Goal: Transaction & Acquisition: Purchase product/service

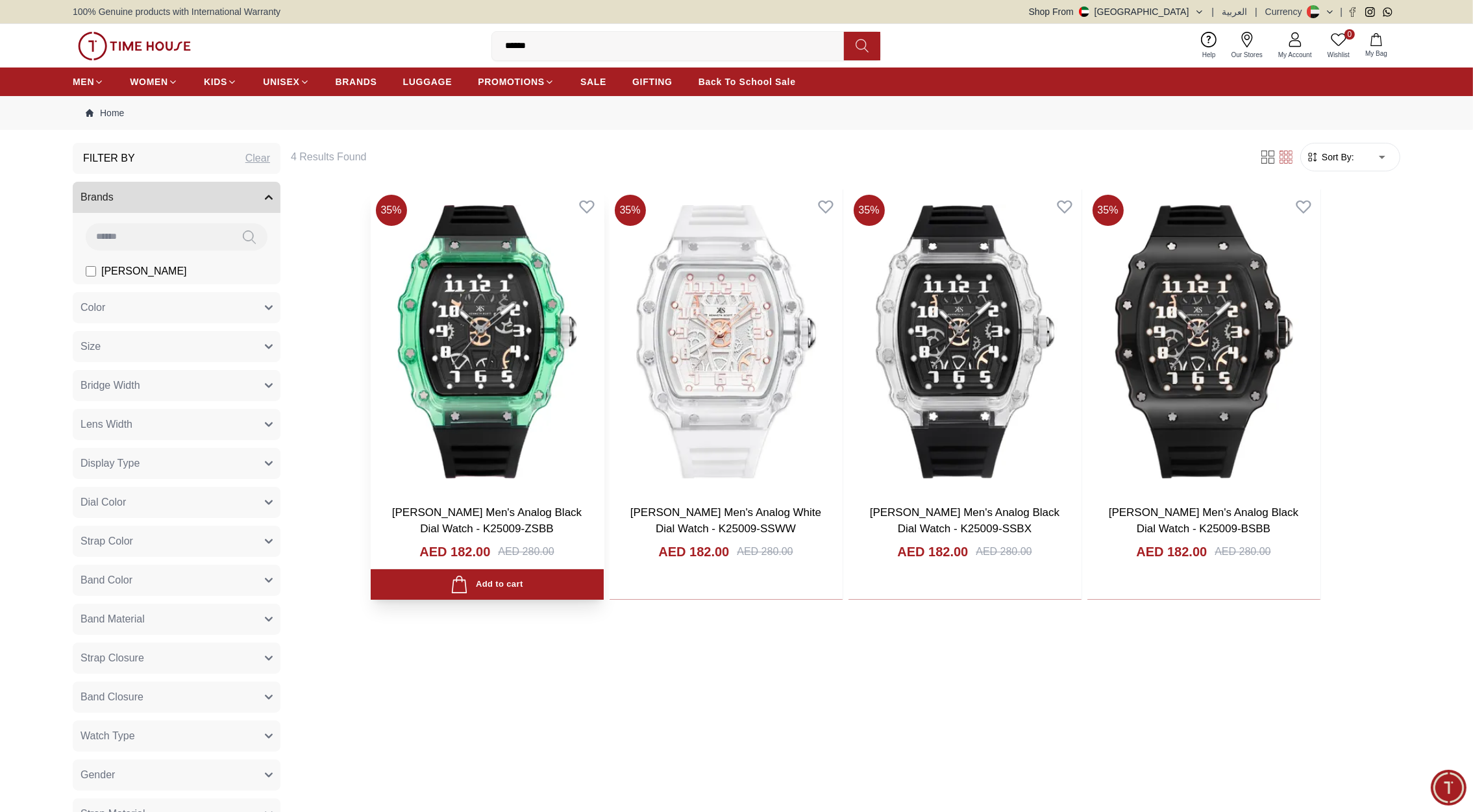
click at [543, 353] on img at bounding box center [487, 342] width 233 height 304
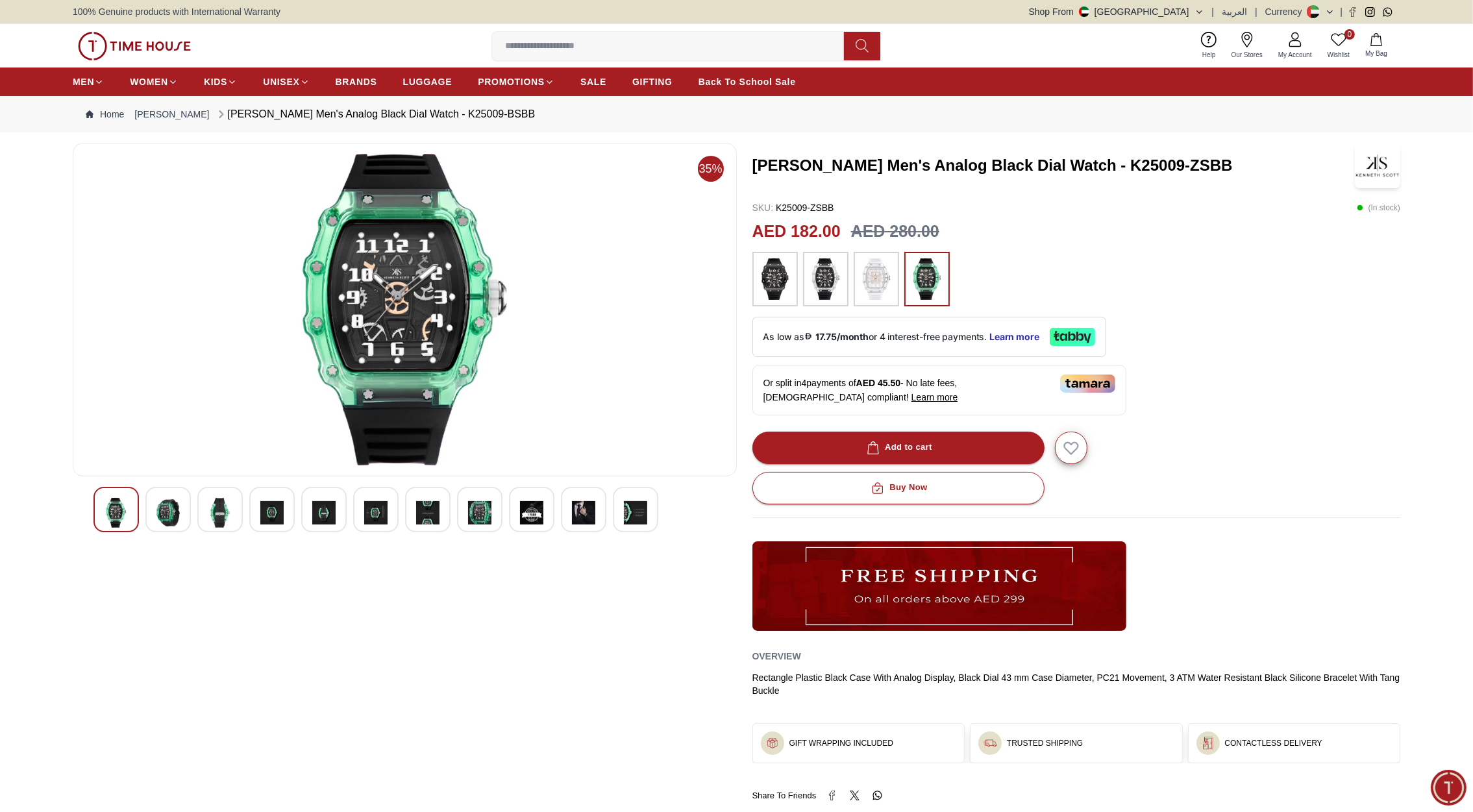
click at [178, 513] on img at bounding box center [168, 513] width 23 height 30
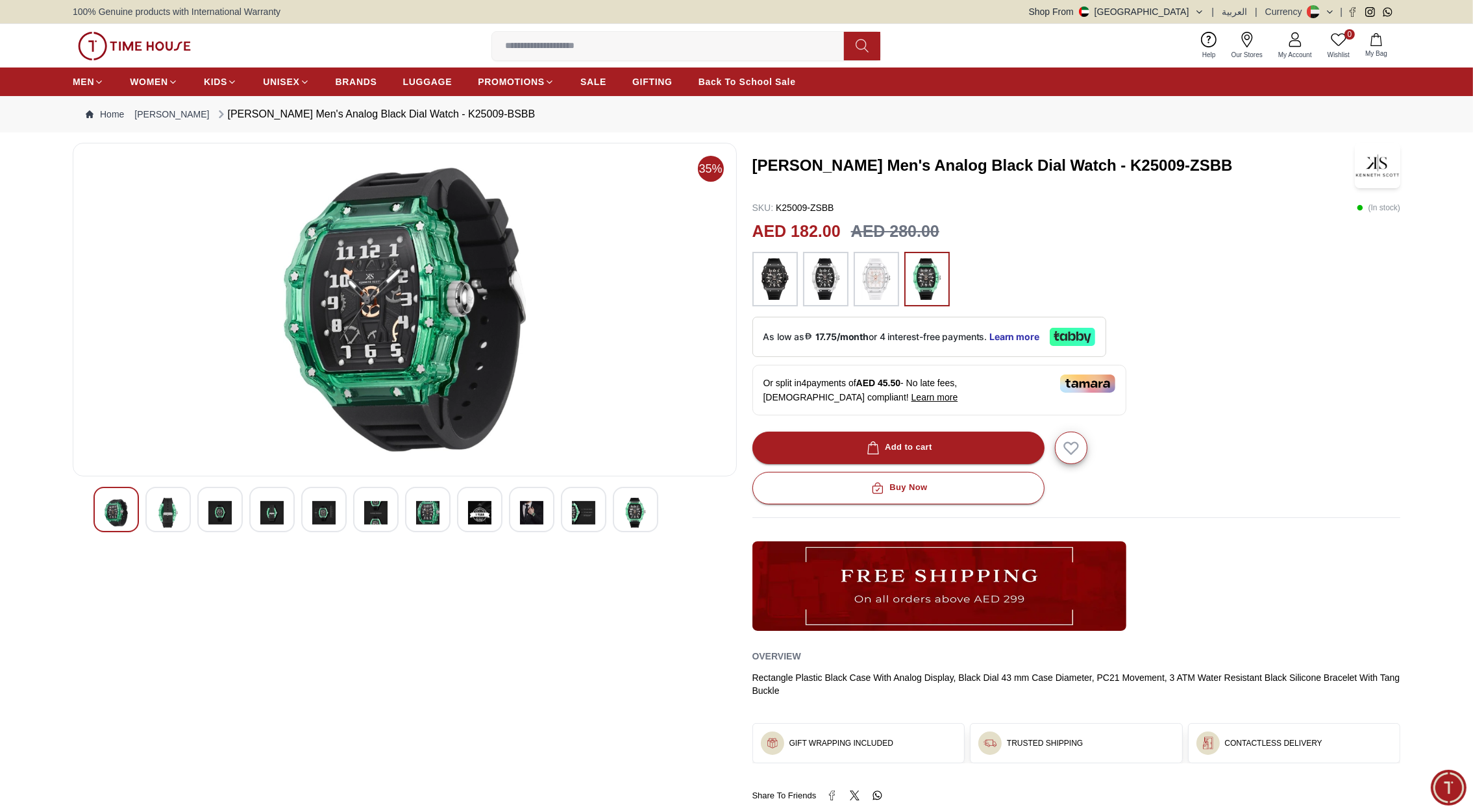
click at [223, 511] on img at bounding box center [220, 513] width 23 height 30
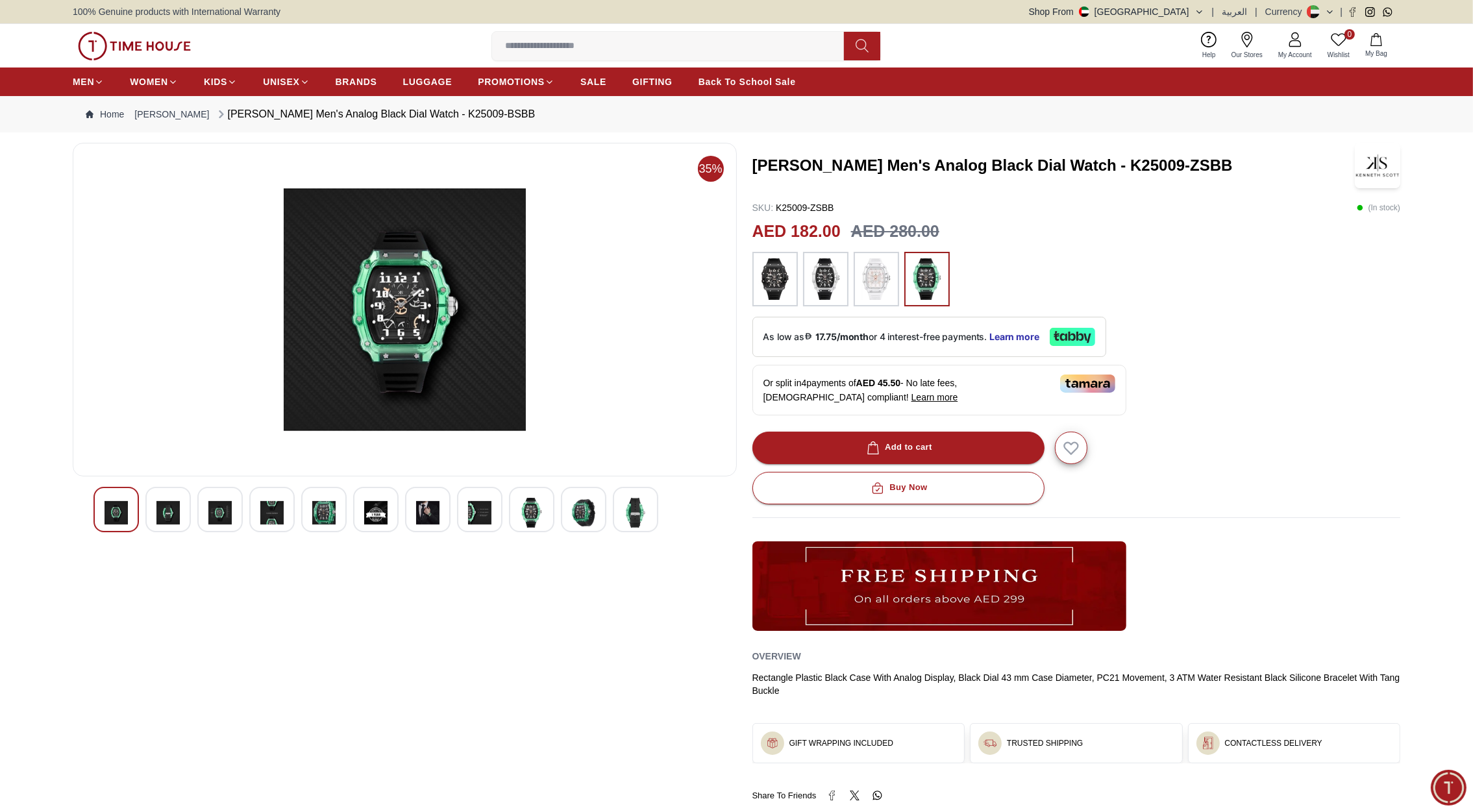
click at [268, 515] on img at bounding box center [272, 513] width 23 height 30
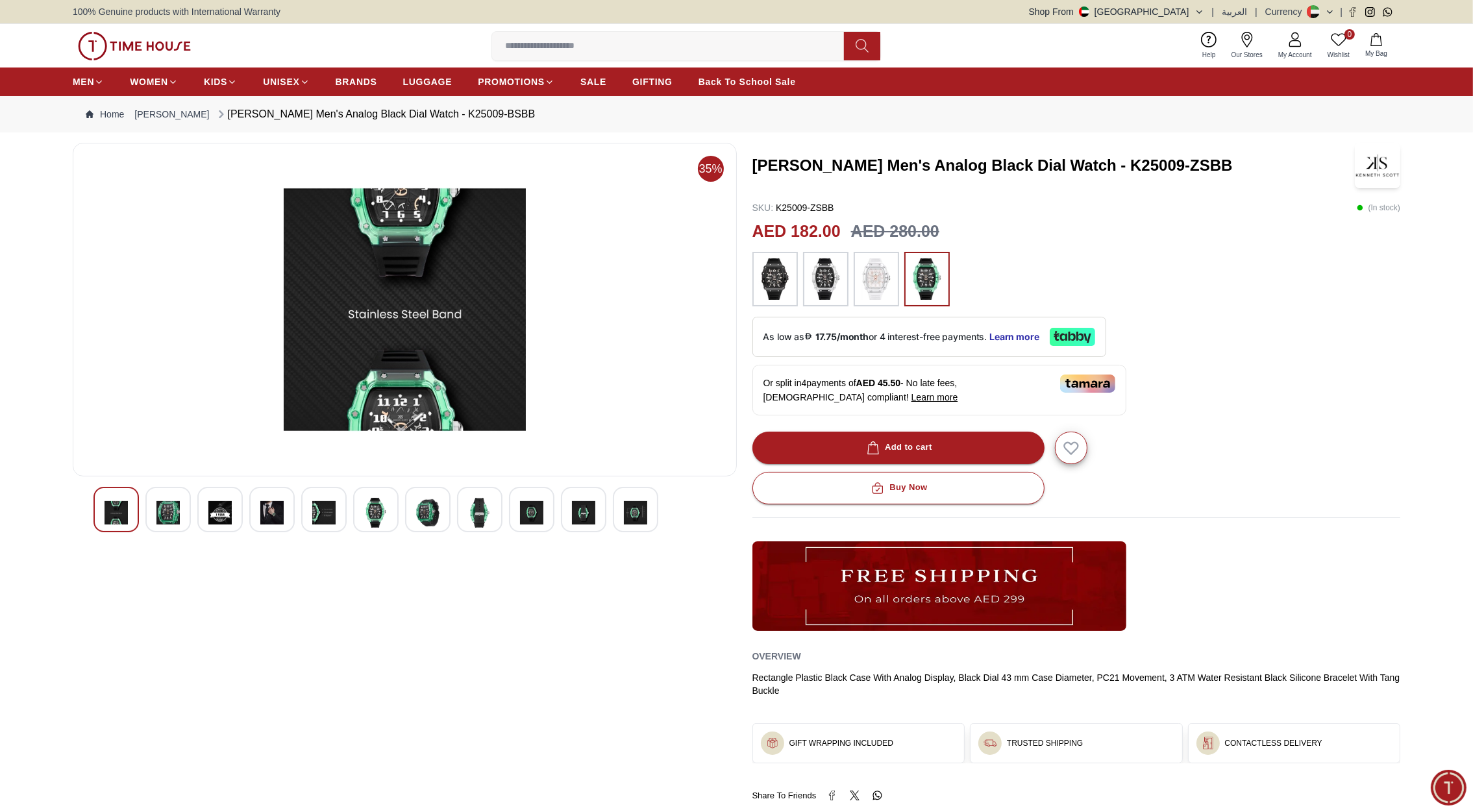
click at [140, 49] on img at bounding box center [134, 46] width 113 height 29
